Goal: Task Accomplishment & Management: Use online tool/utility

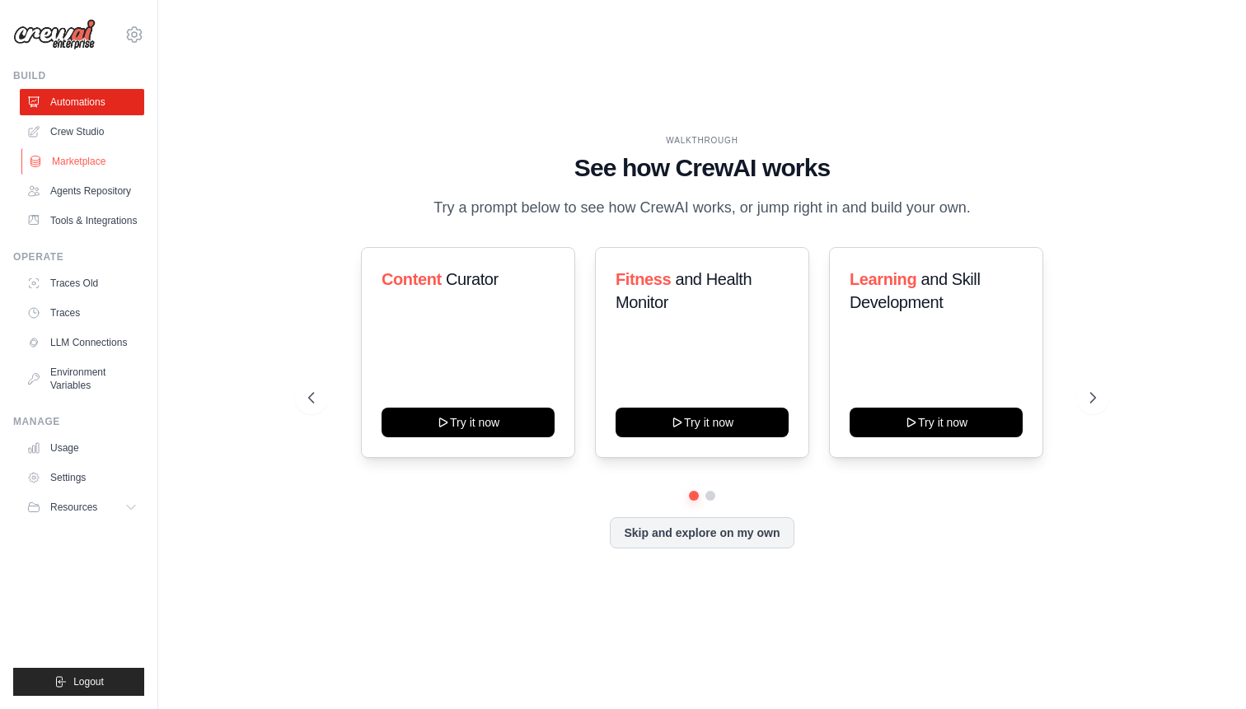
click at [82, 166] on link "Marketplace" at bounding box center [83, 161] width 124 height 26
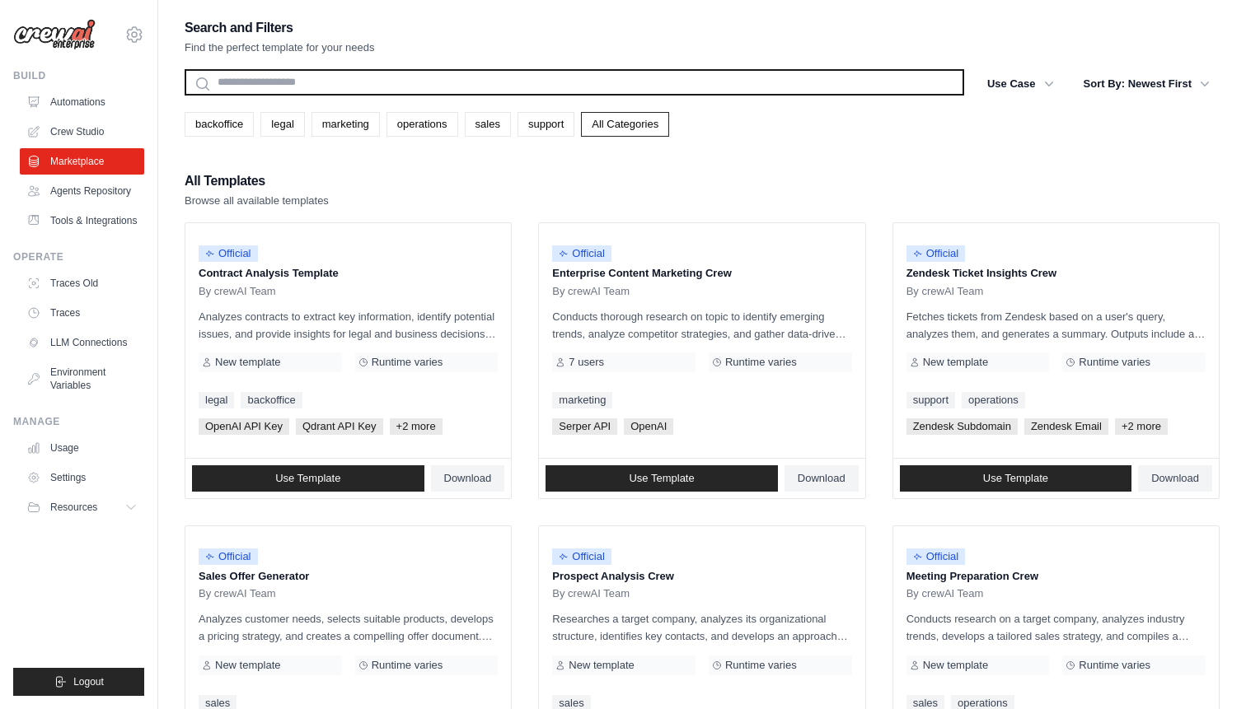
click at [430, 74] on input "text" at bounding box center [575, 82] width 780 height 26
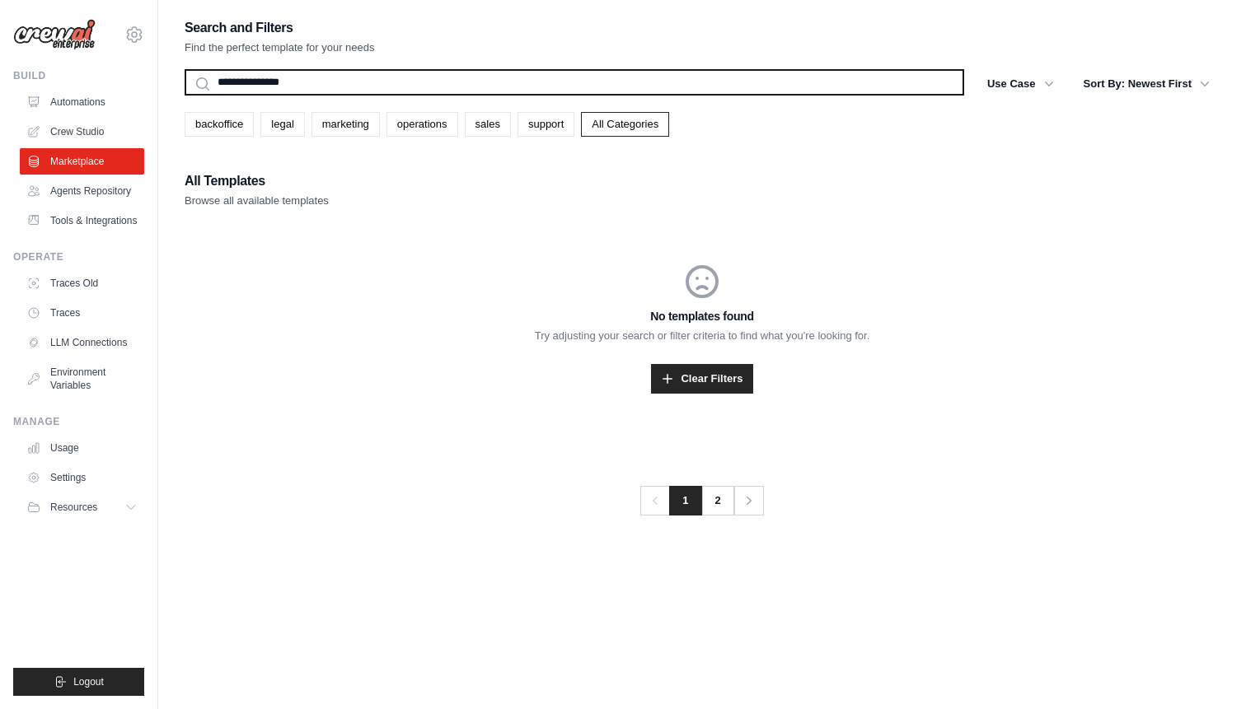
type input "**********"
click at [184, 95] on button "Search" at bounding box center [184, 95] width 1 height 1
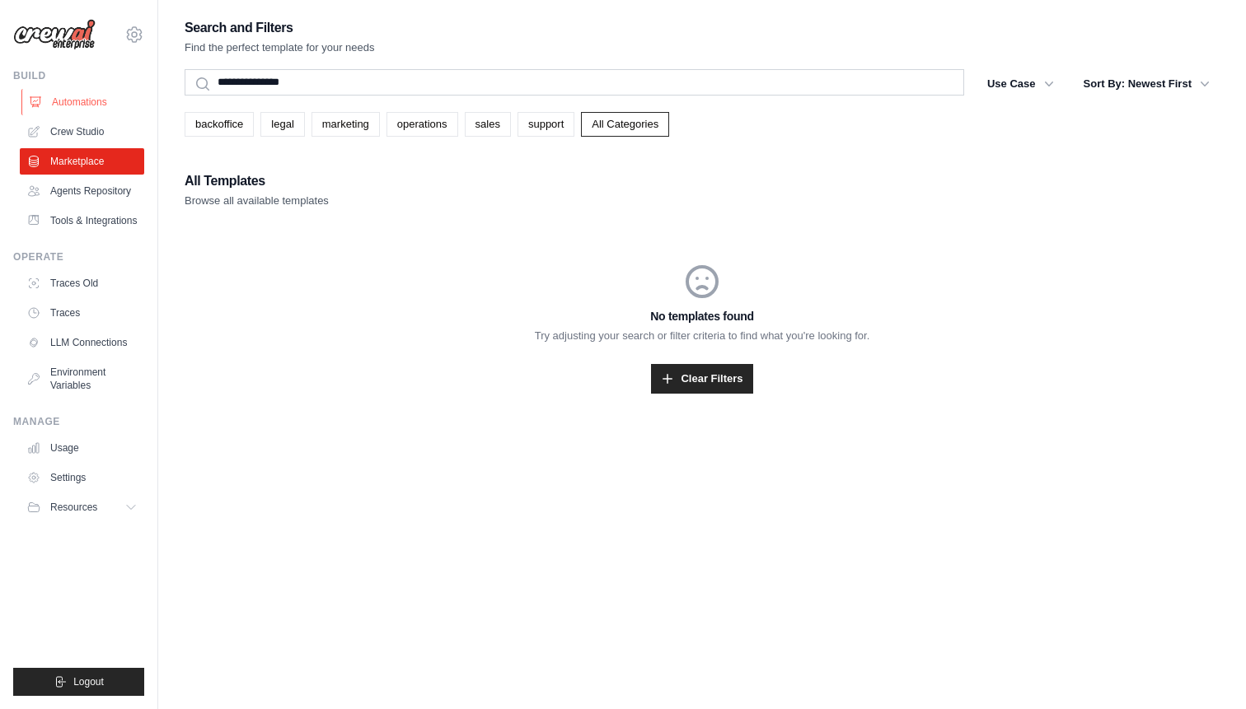
click at [62, 98] on link "Automations" at bounding box center [83, 102] width 124 height 26
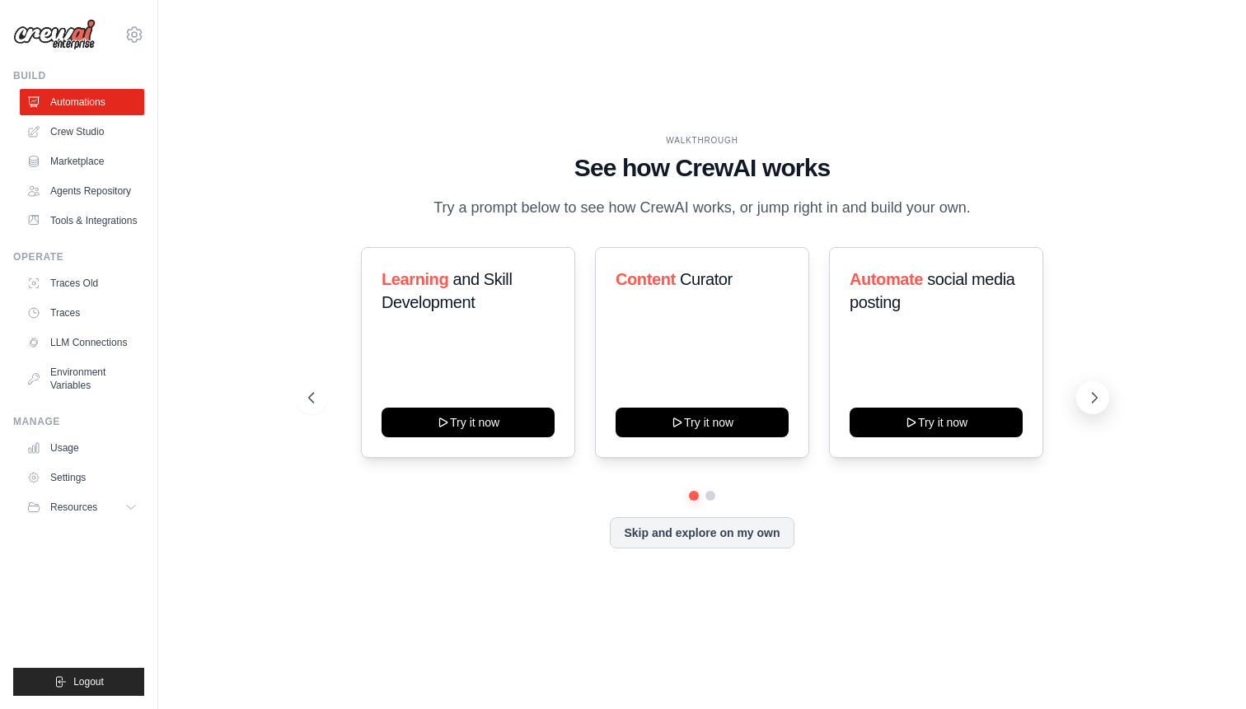
click at [1089, 406] on icon at bounding box center [1094, 398] width 16 height 16
click at [651, 547] on button "Skip and explore on my own" at bounding box center [702, 531] width 184 height 31
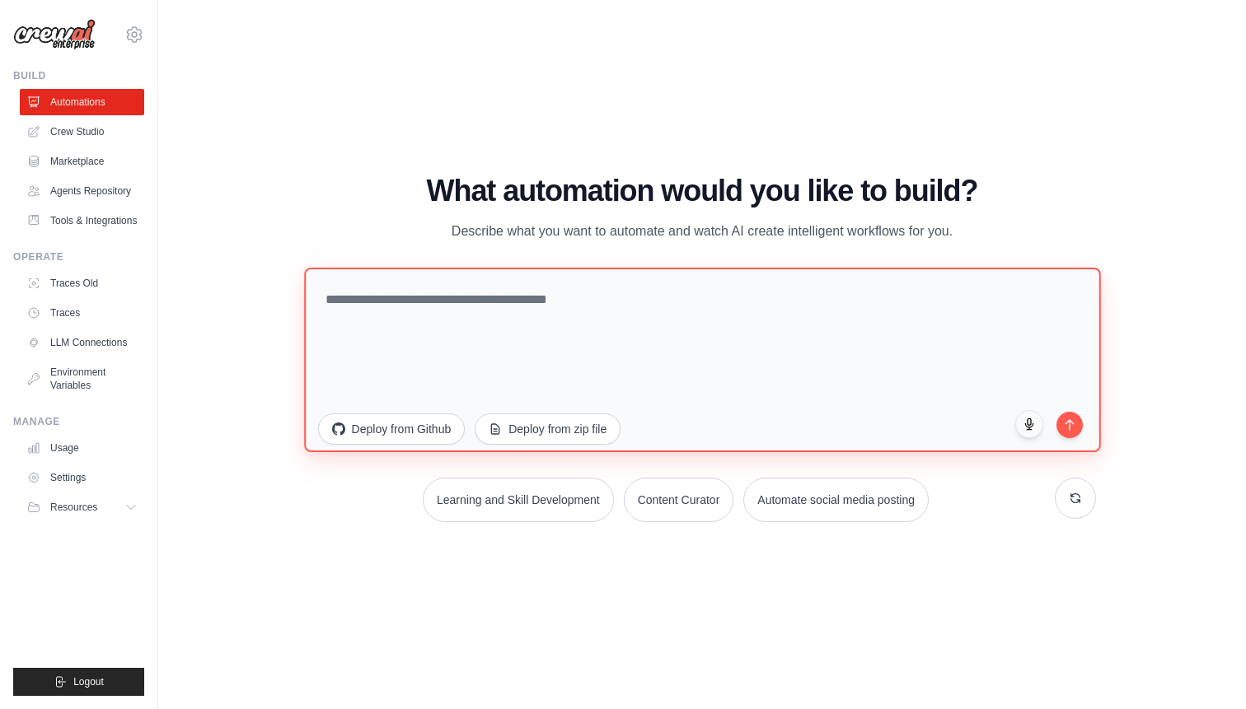
click at [597, 321] on textarea at bounding box center [702, 359] width 796 height 185
type textarea "*"
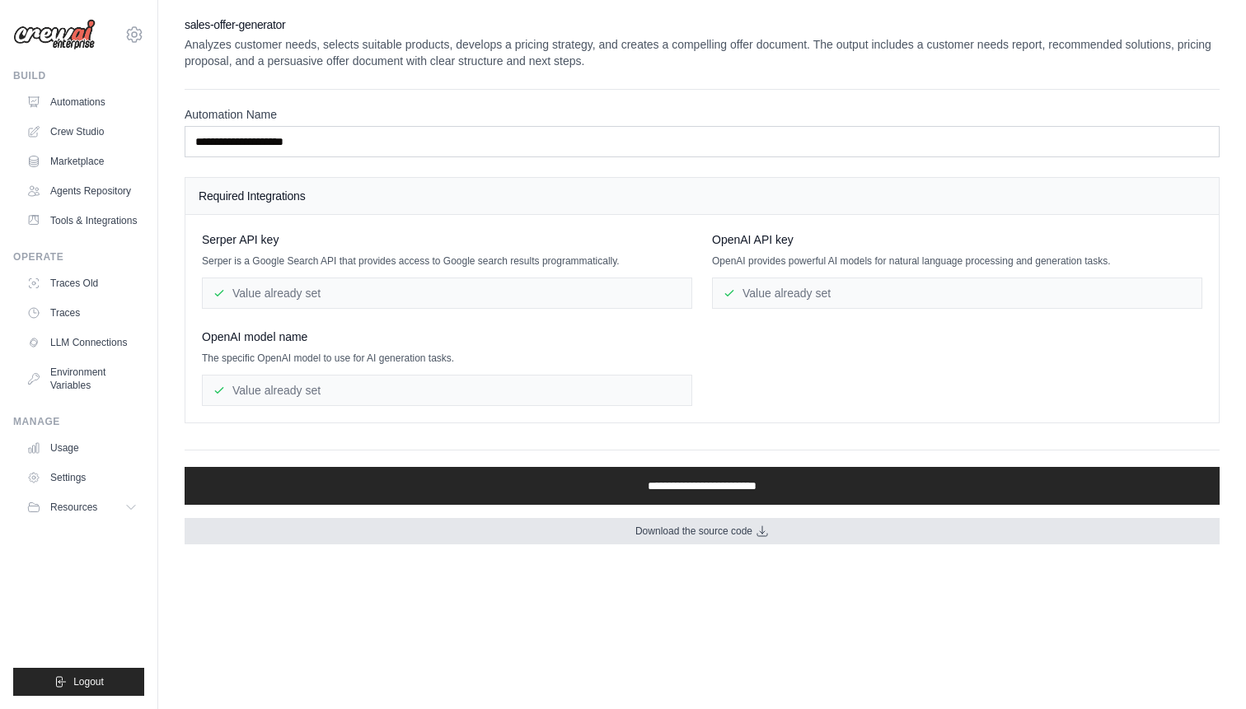
click at [652, 531] on span "Download the source code" at bounding box center [693, 531] width 117 height 13
